Goal: Task Accomplishment & Management: Use online tool/utility

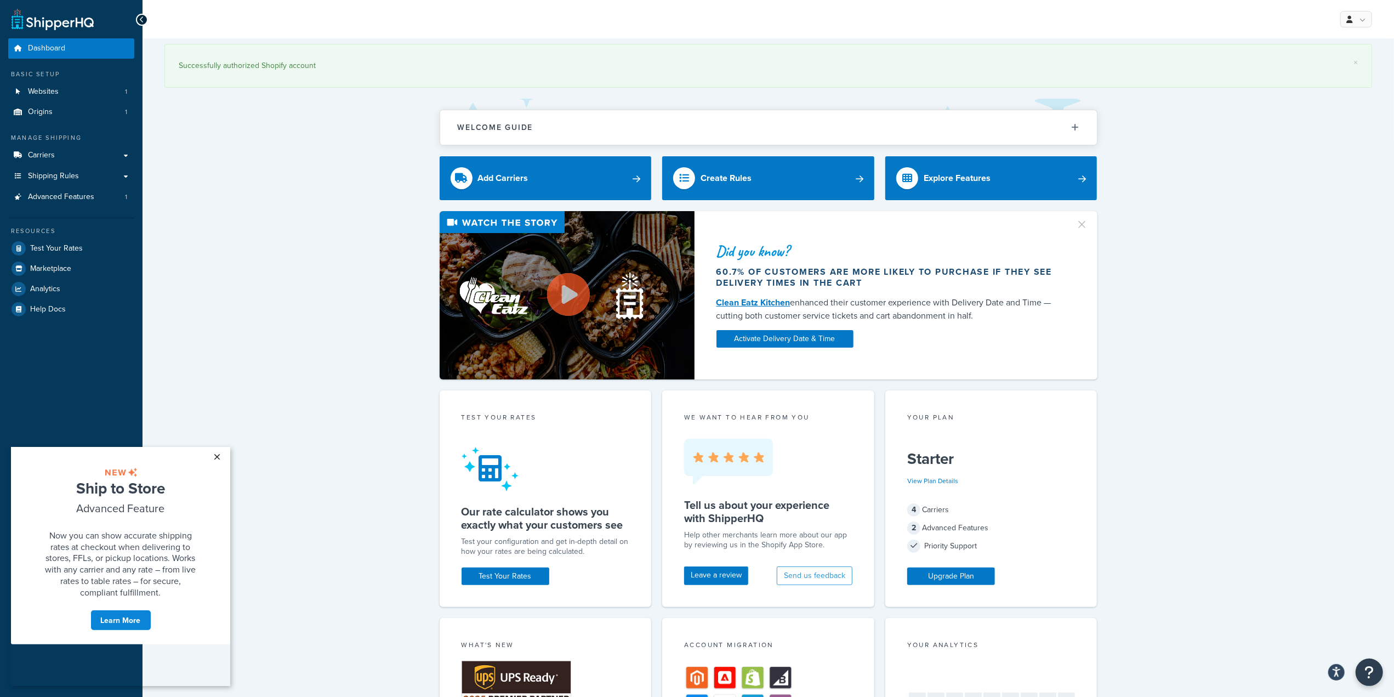
drag, startPoint x: 216, startPoint y: 454, endPoint x: 231, endPoint y: 893, distance: 439.5
click at [216, 453] on link "×" at bounding box center [217, 456] width 19 height 20
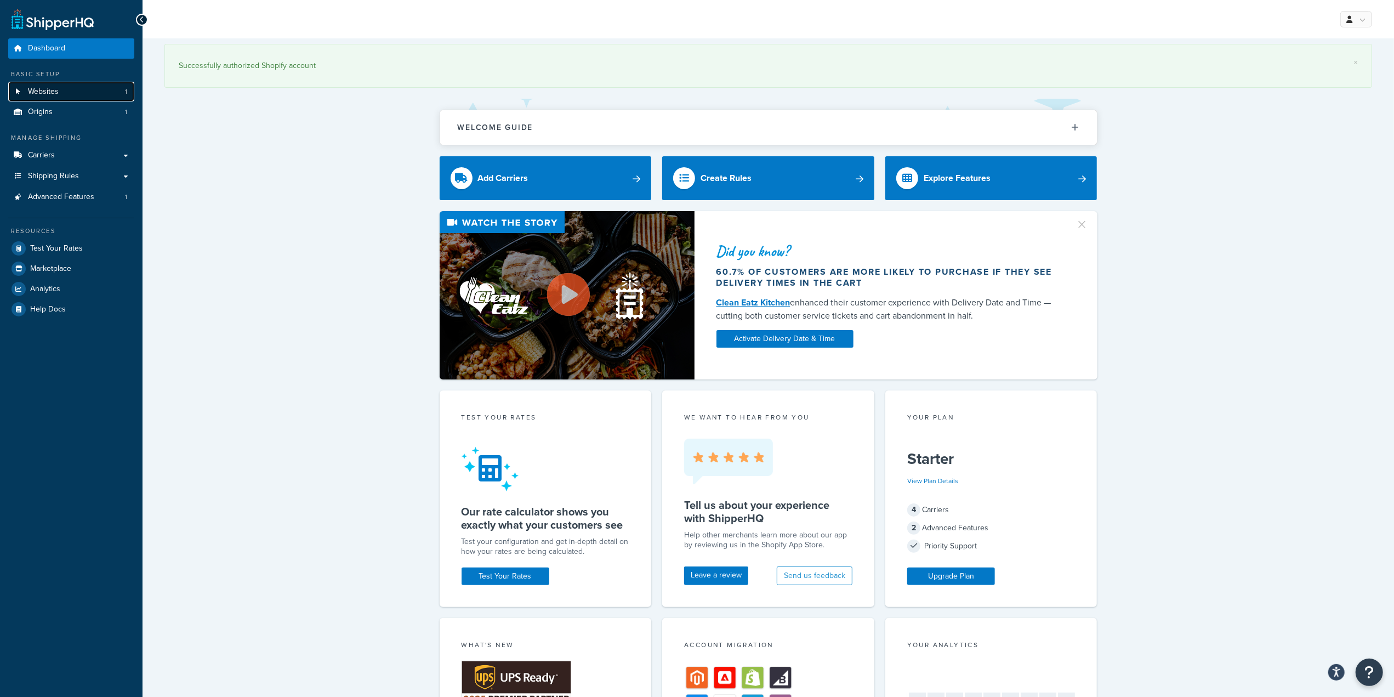
click at [86, 82] on link "Websites 1" at bounding box center [71, 92] width 126 height 20
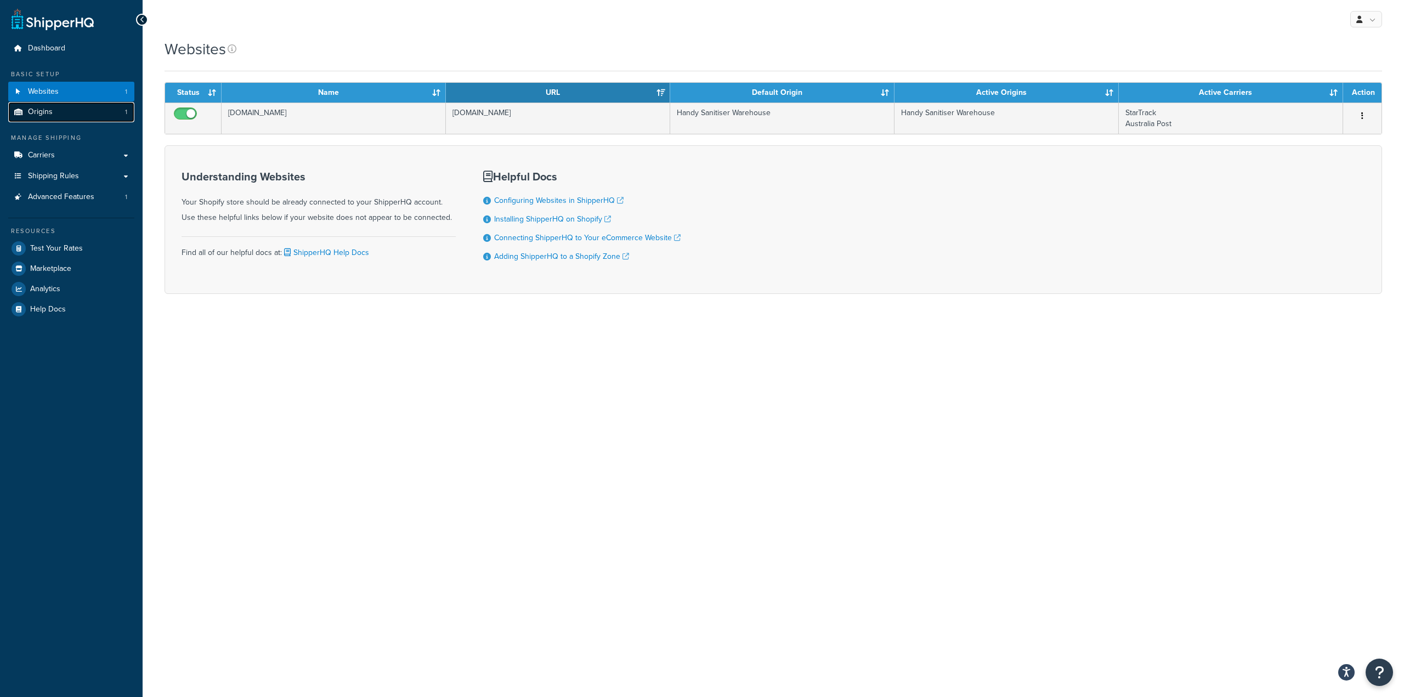
click at [90, 114] on link "Origins 1" at bounding box center [71, 112] width 126 height 20
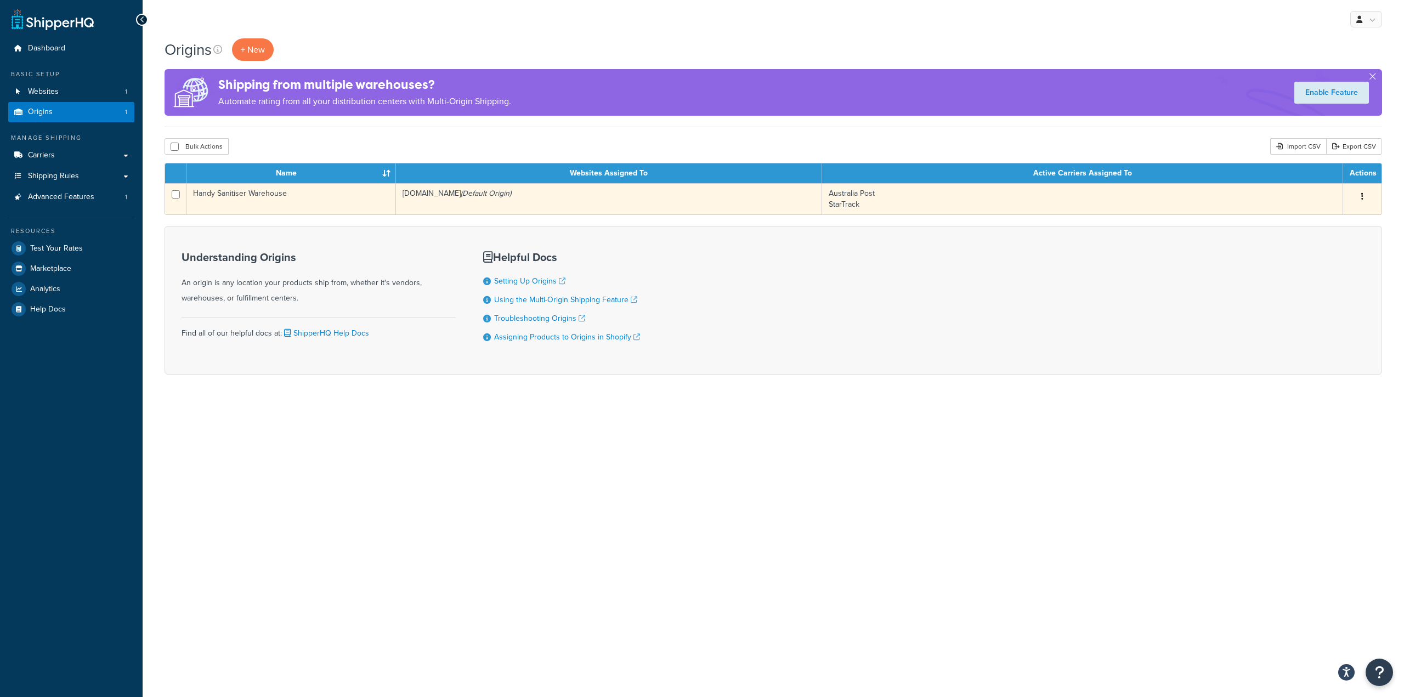
click at [286, 196] on td "Handy Sanitiser Warehouse" at bounding box center [290, 198] width 209 height 31
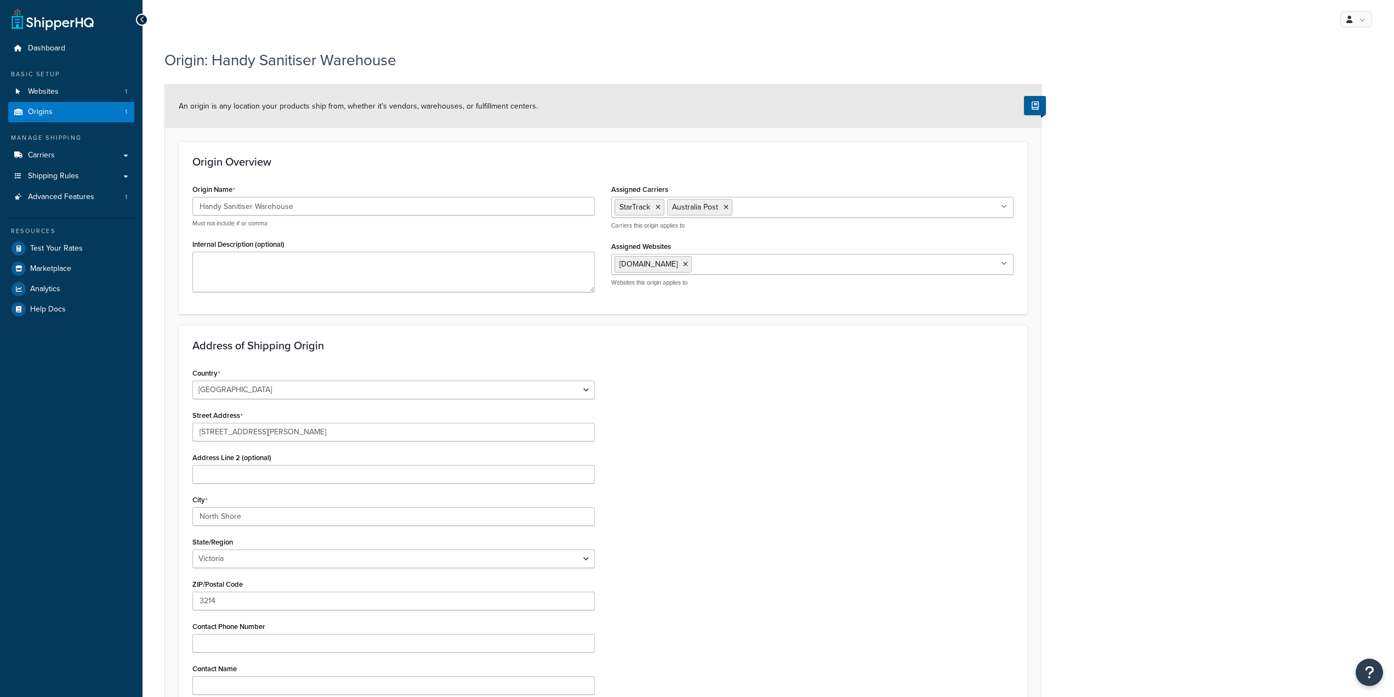
select select "1013"
select select "179"
click at [753, 208] on ul "StarTrack Australia Post" at bounding box center [812, 207] width 402 height 21
click at [1128, 208] on div "Origin: Handy Sanitiser Warehouse An origin is any location your products ship …" at bounding box center [769, 429] width 1252 height 770
click at [109, 155] on link "Carriers" at bounding box center [71, 155] width 126 height 20
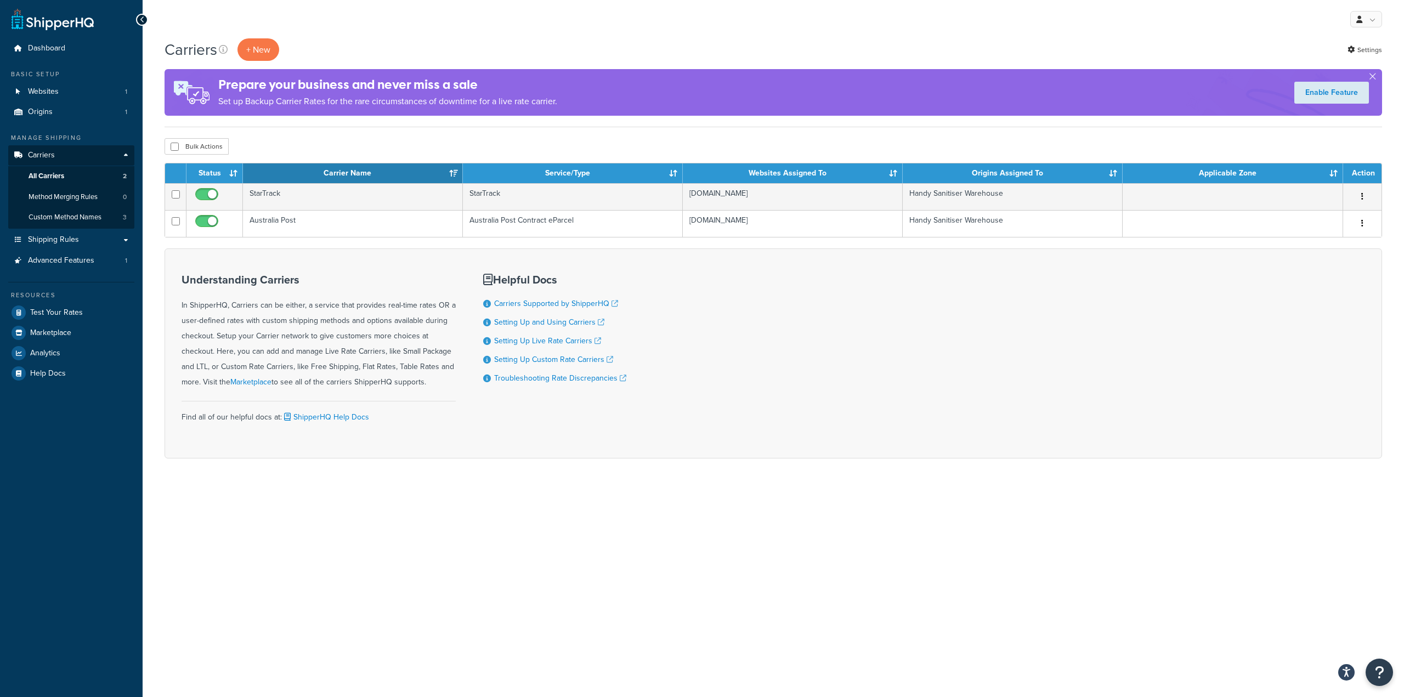
drag, startPoint x: 902, startPoint y: 398, endPoint x: 865, endPoint y: 373, distance: 44.4
click at [902, 398] on div "Understanding Carriers In ShipperHQ, Carriers can be either, a service that pro…" at bounding box center [773, 353] width 1217 height 210
click at [63, 243] on span "Shipping Rules" at bounding box center [53, 239] width 51 height 9
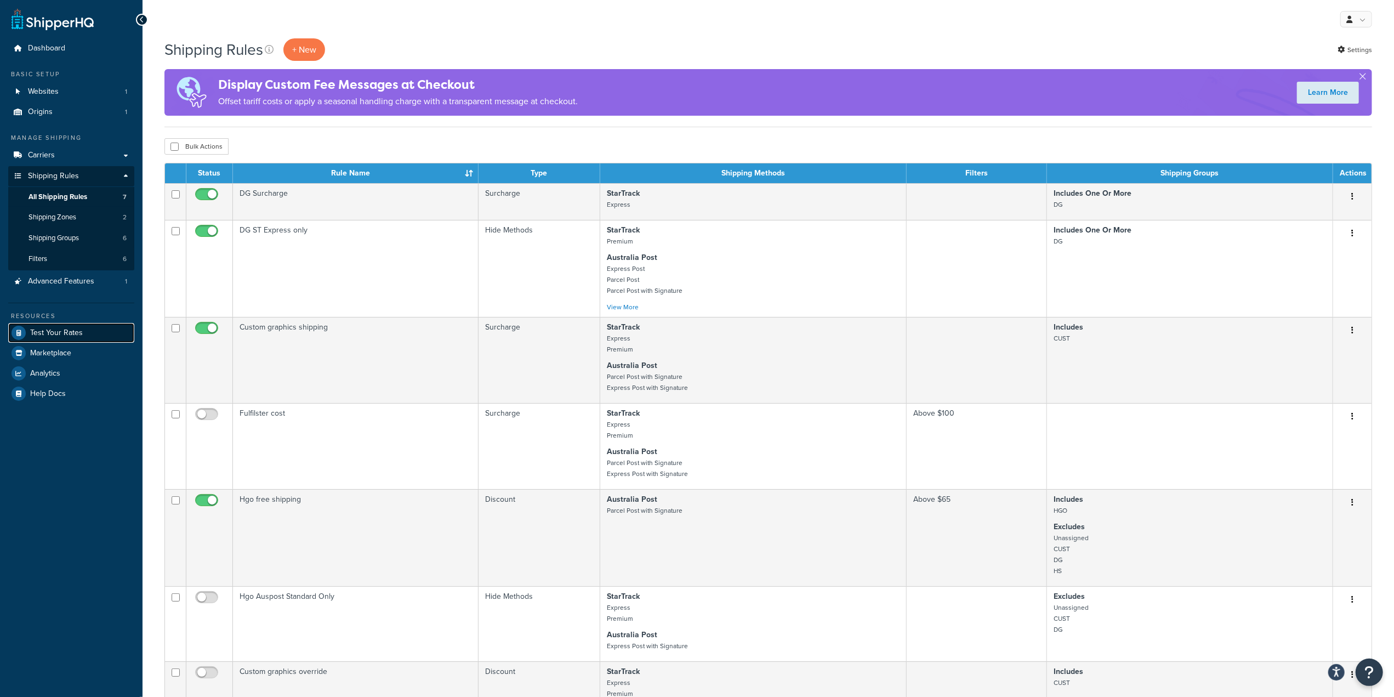
click at [67, 331] on span "Test Your Rates" at bounding box center [56, 332] width 53 height 9
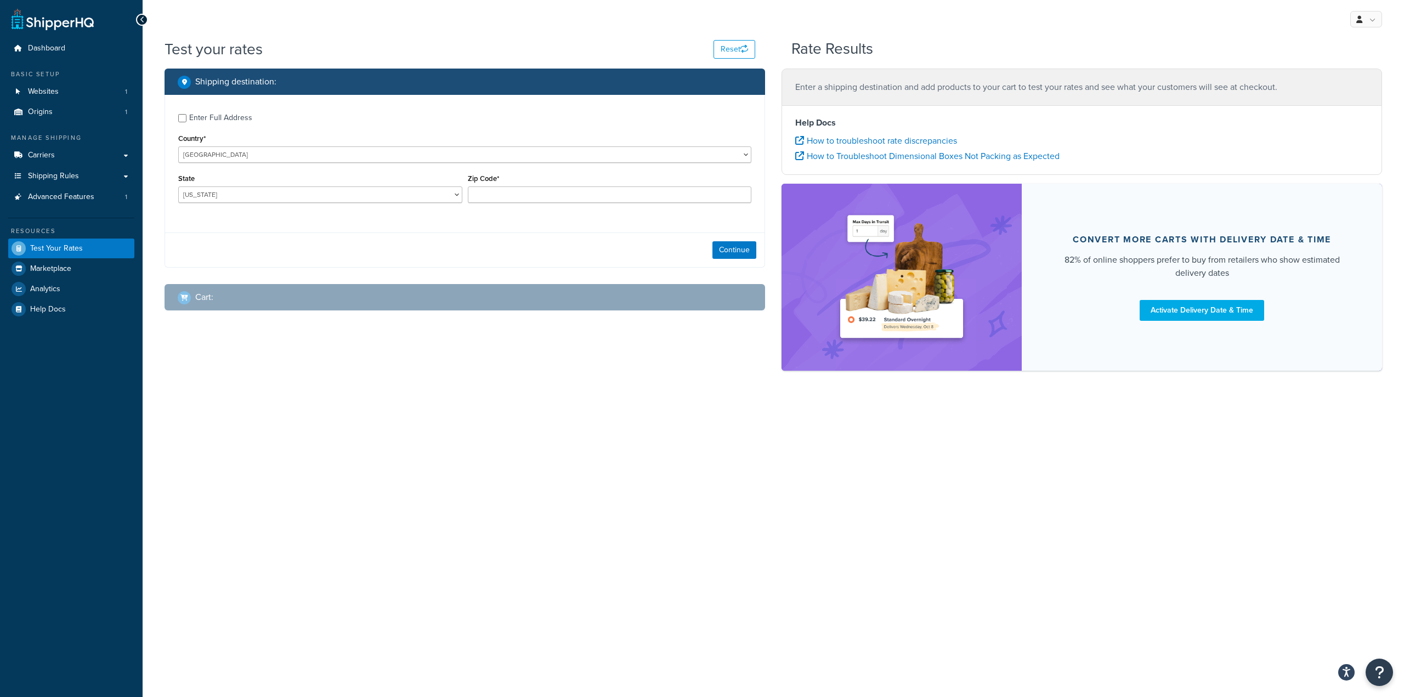
click at [541, 329] on div "Shipping destination : Enter Full Address Country* [GEOGRAPHIC_DATA] [GEOGRAPHI…" at bounding box center [773, 225] width 1234 height 313
click at [539, 304] on div "Cart :" at bounding box center [469, 297] width 582 height 15
click at [249, 148] on select "[GEOGRAPHIC_DATA] [GEOGRAPHIC_DATA] [GEOGRAPHIC_DATA] [GEOGRAPHIC_DATA] [GEOGRA…" at bounding box center [464, 154] width 573 height 16
select select "AU"
click at [178, 146] on select "[GEOGRAPHIC_DATA] [GEOGRAPHIC_DATA] [GEOGRAPHIC_DATA] [GEOGRAPHIC_DATA] [GEOGRA…" at bounding box center [464, 154] width 573 height 16
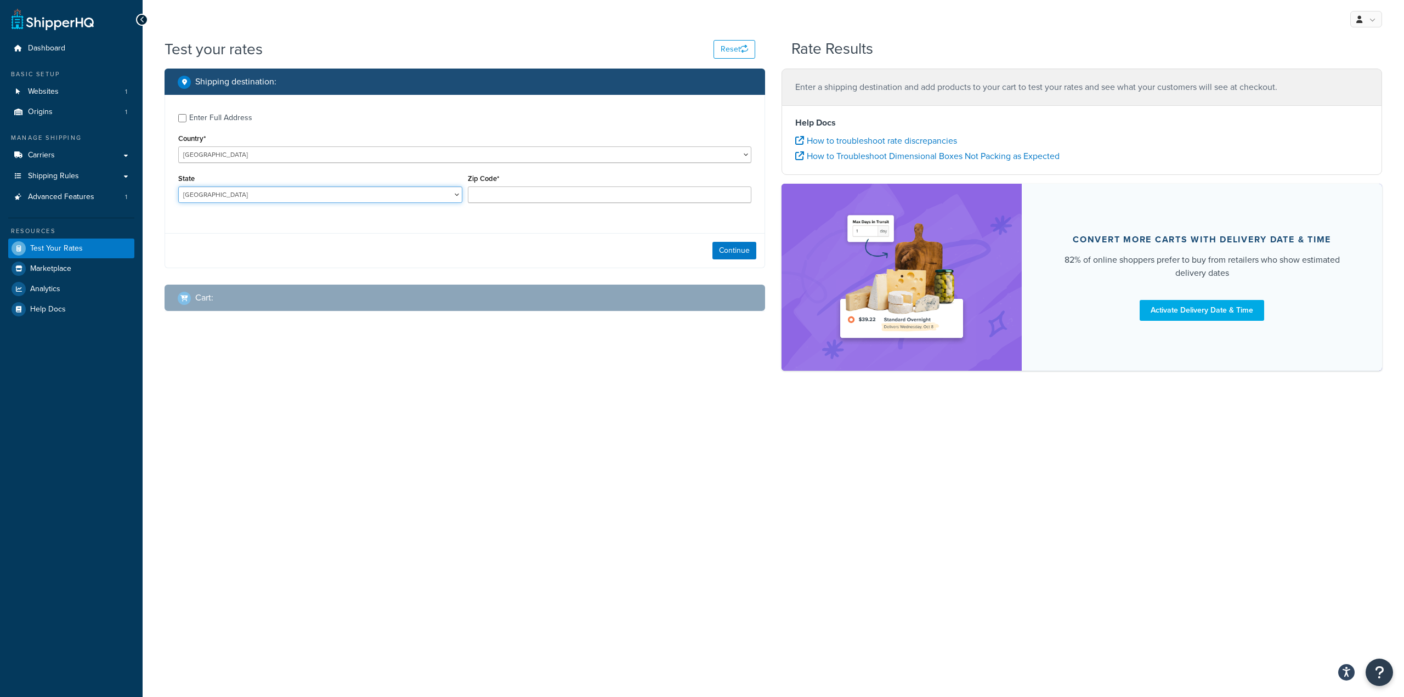
click at [222, 195] on select "[GEOGRAPHIC_DATA] [GEOGRAPHIC_DATA] [GEOGRAPHIC_DATA] [GEOGRAPHIC_DATA] [GEOGRA…" at bounding box center [320, 194] width 284 height 16
select select "VIC"
click at [178, 186] on select "[GEOGRAPHIC_DATA] [GEOGRAPHIC_DATA] [GEOGRAPHIC_DATA] [GEOGRAPHIC_DATA] [GEOGRA…" at bounding box center [320, 194] width 284 height 16
click at [488, 192] on input "Zip Code*" at bounding box center [610, 194] width 284 height 16
type input "3127"
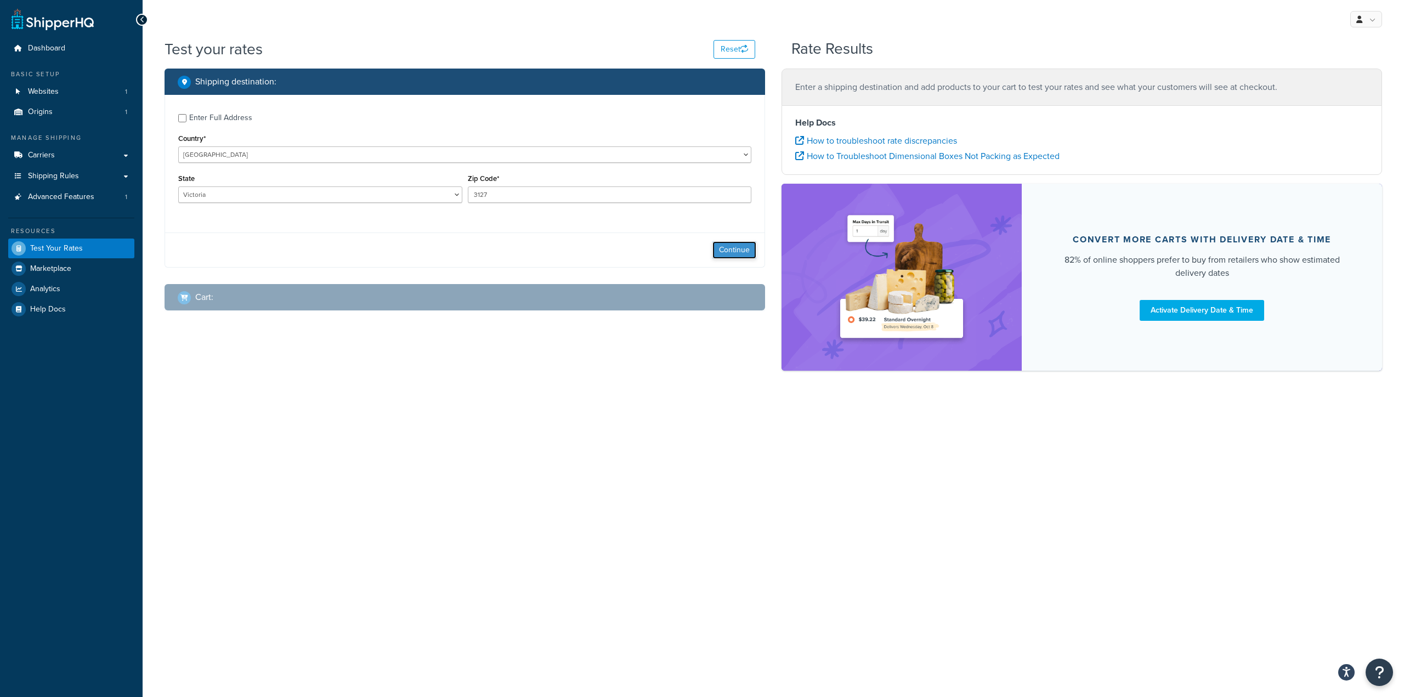
click at [732, 248] on button "Continue" at bounding box center [734, 250] width 44 height 18
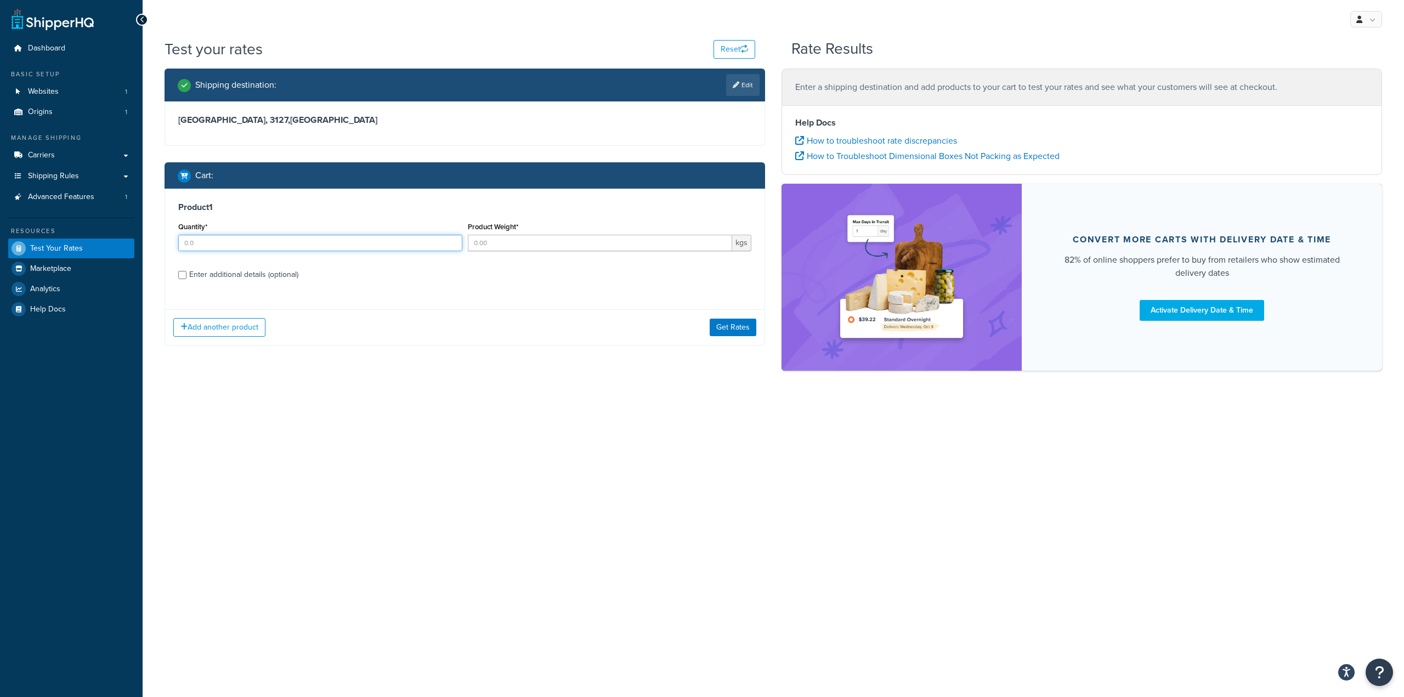
click at [365, 249] on input "Quantity*" at bounding box center [320, 243] width 284 height 16
click at [373, 217] on div "Product 1 Quantity* Required Product Weight* kgs Enter additional details (opti…" at bounding box center [464, 251] width 599 height 124
click at [414, 382] on div "Test your rates Reset Rate Results Shipping destination : Edit [GEOGRAPHIC_DATA…" at bounding box center [773, 223] width 1261 height 371
click at [246, 249] on input "Quantity*" at bounding box center [320, 243] width 284 height 16
click at [592, 450] on div "My Profile Billing Global Settings Contact Us Logout Test your rates Reset Rate…" at bounding box center [773, 348] width 1261 height 697
